Goal: Information Seeking & Learning: Learn about a topic

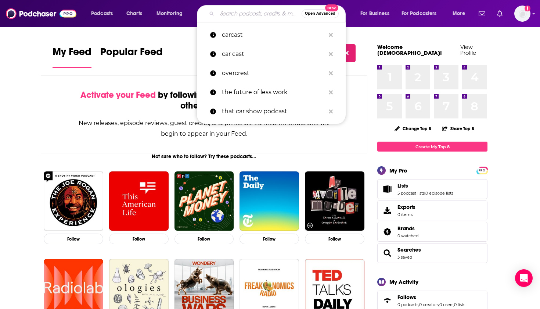
click at [241, 18] on input "Search podcasts, credits, & more..." at bounding box center [259, 14] width 84 height 12
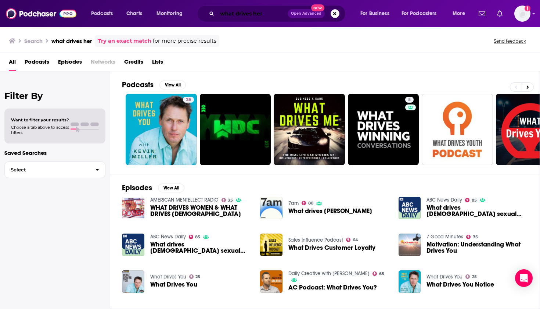
click at [270, 15] on input "what drives her" at bounding box center [252, 14] width 71 height 12
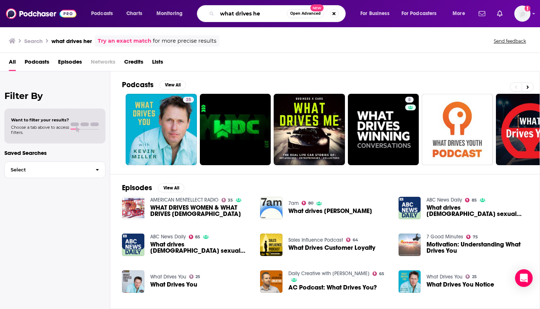
type input "what drives her"
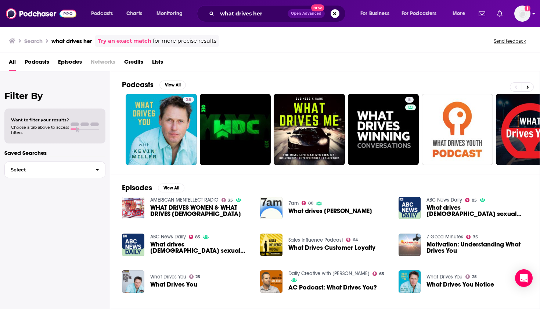
click at [521, 8] on img "Logged in as chardin" at bounding box center [522, 14] width 16 height 16
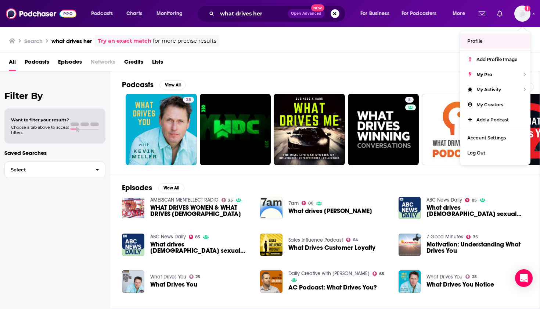
click at [483, 39] on link "Profile" at bounding box center [495, 40] width 71 height 15
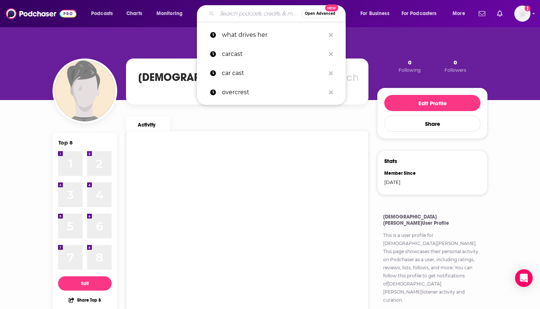
click at [245, 15] on input "Search podcasts, credits, & more..." at bounding box center [259, 14] width 84 height 12
click at [100, 12] on span "Podcasts" at bounding box center [102, 13] width 22 height 10
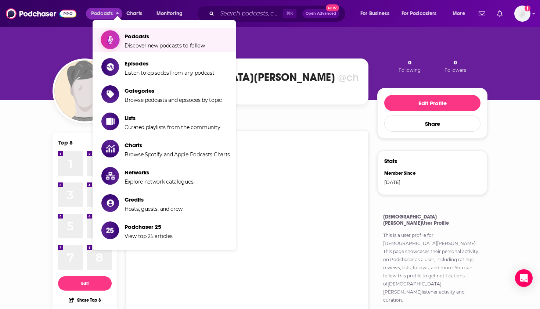
click at [160, 37] on span "Podcasts" at bounding box center [165, 36] width 80 height 7
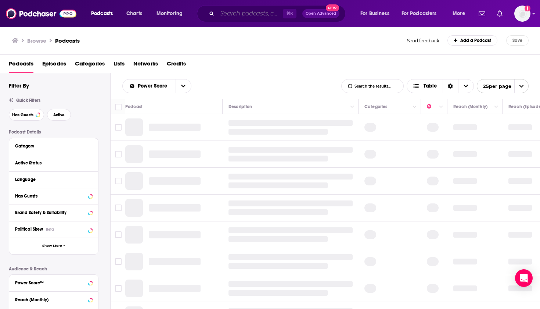
click at [239, 15] on input "Search podcasts, credits, & more..." at bounding box center [250, 14] width 66 height 12
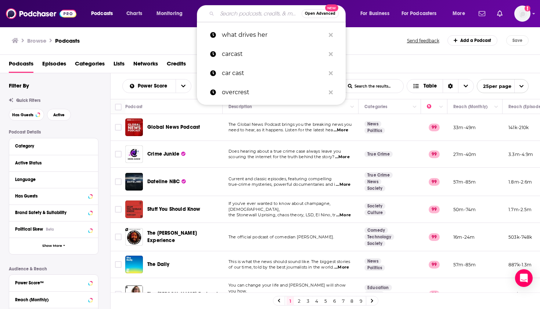
click at [242, 15] on input "Search podcasts, credits, & more..." at bounding box center [259, 14] width 84 height 12
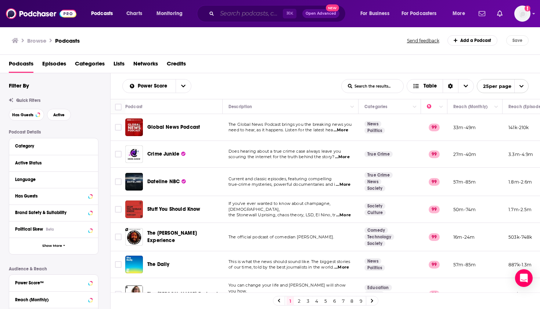
click at [239, 13] on input "Search podcasts, credits, & more..." at bounding box center [250, 14] width 66 height 12
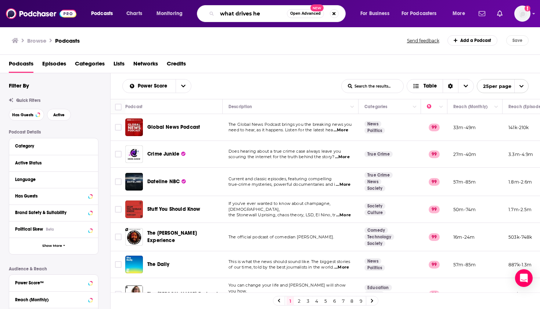
type input "what drives her"
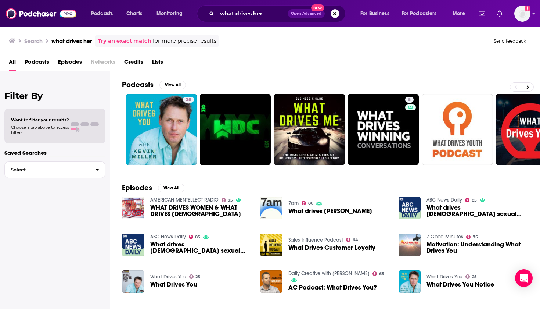
click at [276, 5] on div "Podcasts Charts Monitoring what drives her Open Advanced New For Business For P…" at bounding box center [270, 13] width 540 height 27
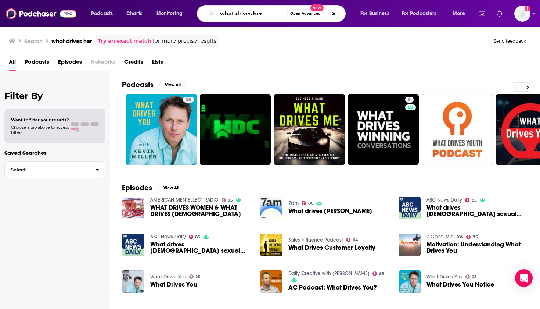
click at [266, 14] on input "what drives her" at bounding box center [252, 14] width 70 height 12
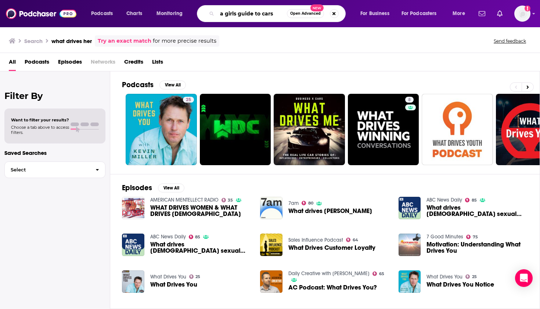
type input "a girls guide to cars"
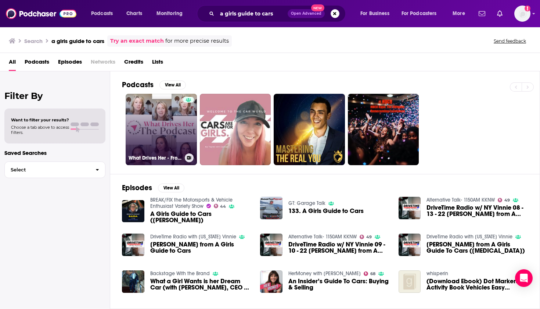
click at [166, 133] on link "What Drives Her - From A Girls Guide to Cars" at bounding box center [161, 129] width 71 height 71
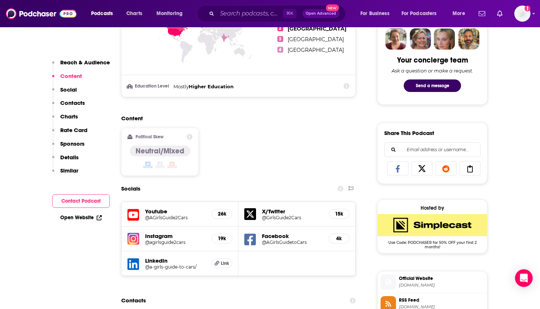
scroll to position [388, 0]
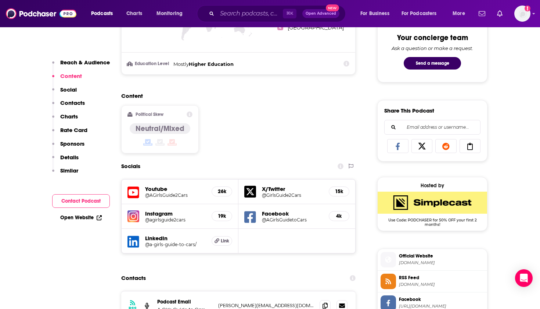
click at [154, 187] on h5 "Youtube" at bounding box center [175, 188] width 61 height 7
click at [136, 191] on icon at bounding box center [133, 192] width 12 height 14
click at [517, 13] on img "Logged in as chardin" at bounding box center [522, 14] width 16 height 16
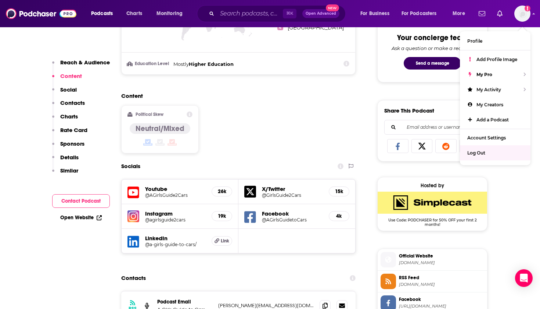
click at [484, 148] on div "Log Out" at bounding box center [495, 152] width 71 height 15
